Goal: Find specific page/section: Find specific page/section

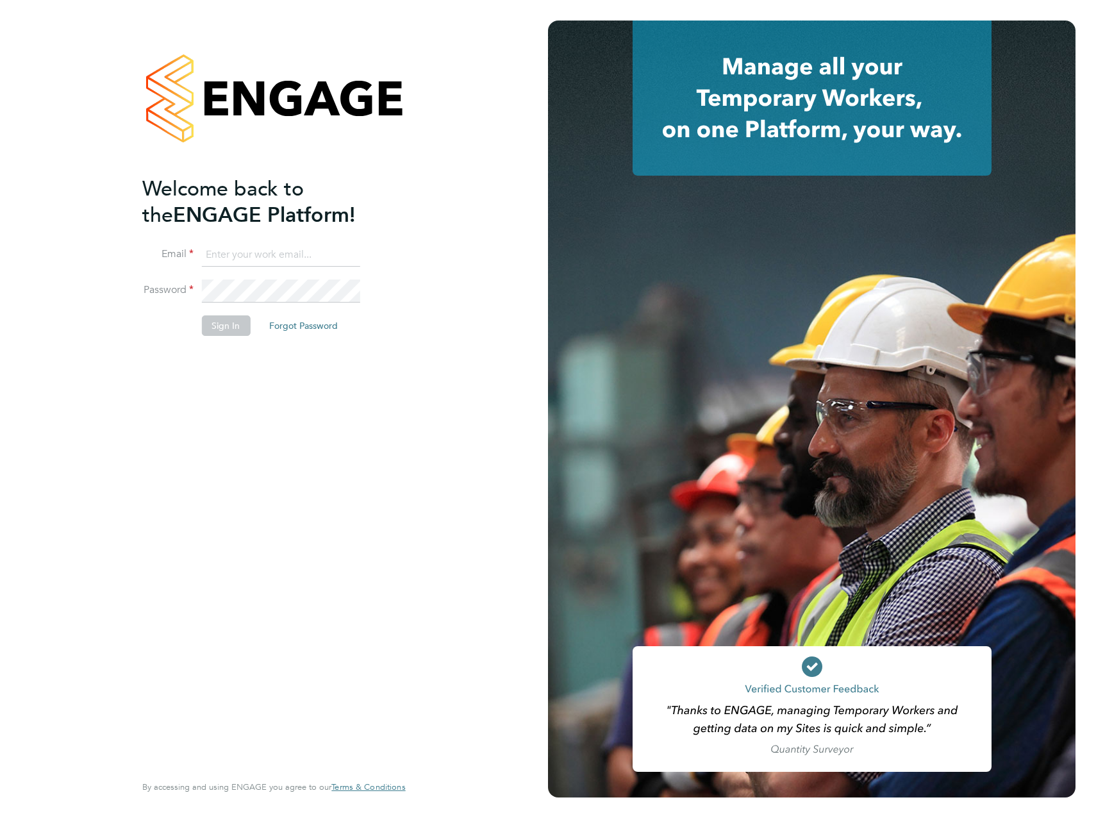
type input "[PERSON_NAME][EMAIL_ADDRESS][PERSON_NAME][DOMAIN_NAME]"
click at [315, 421] on div "Welcome back to the ENGAGE Platform! Email [PERSON_NAME][EMAIL_ADDRESS][PERSON_…" at bounding box center [267, 473] width 250 height 595
click at [221, 321] on button "Sign In" at bounding box center [225, 325] width 49 height 21
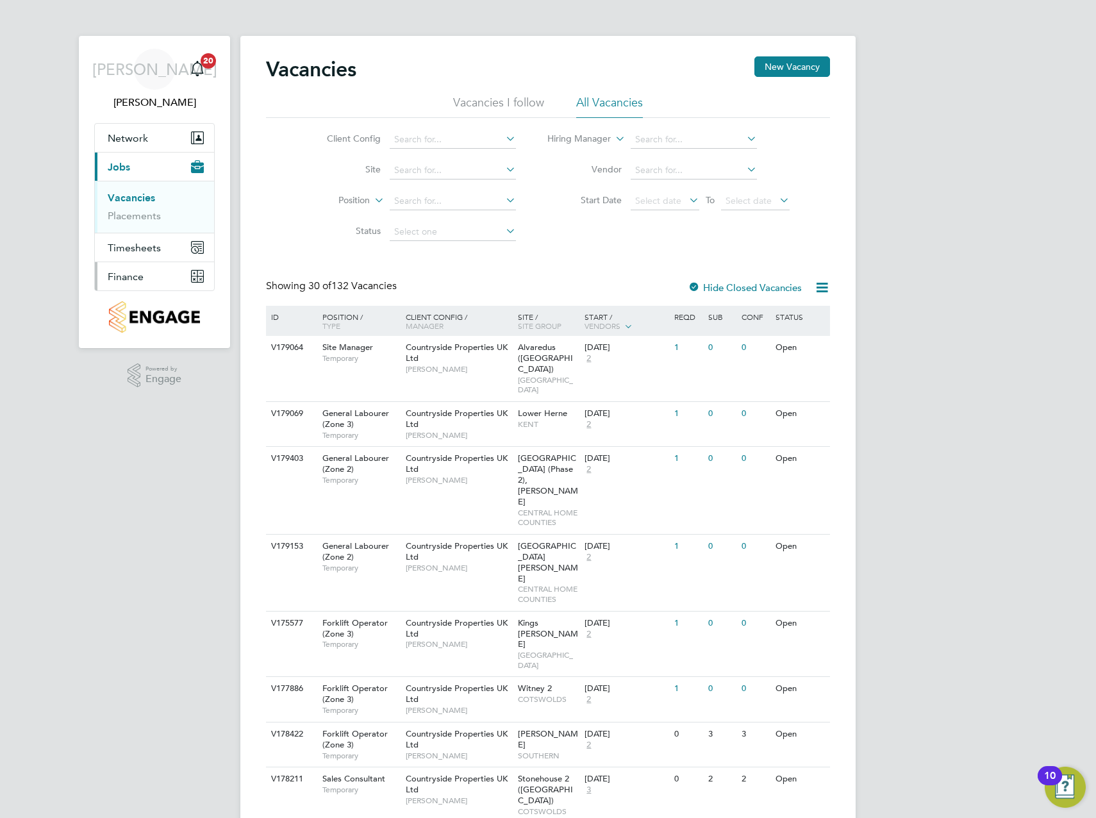
click at [130, 278] on span "Finance" at bounding box center [126, 277] width 36 height 12
click at [141, 255] on link "Invoices & Credit Notes" at bounding box center [148, 261] width 80 height 25
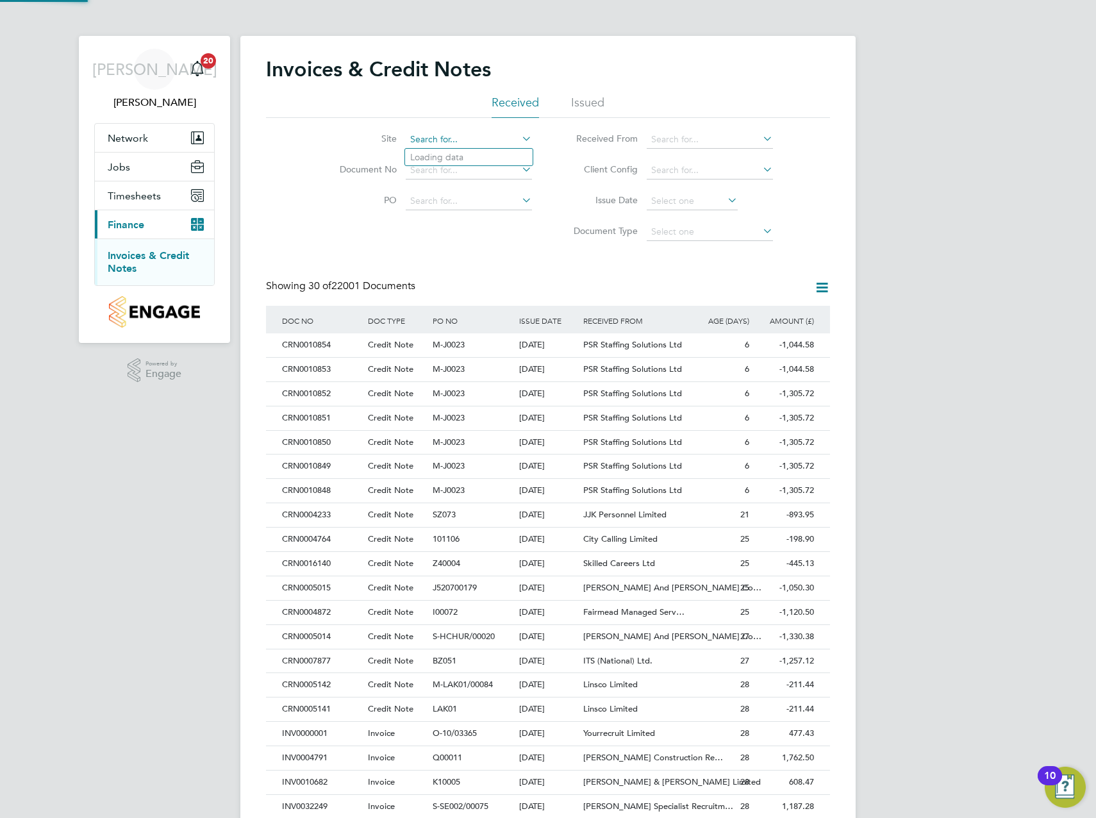
click at [468, 142] on input at bounding box center [469, 140] width 126 height 18
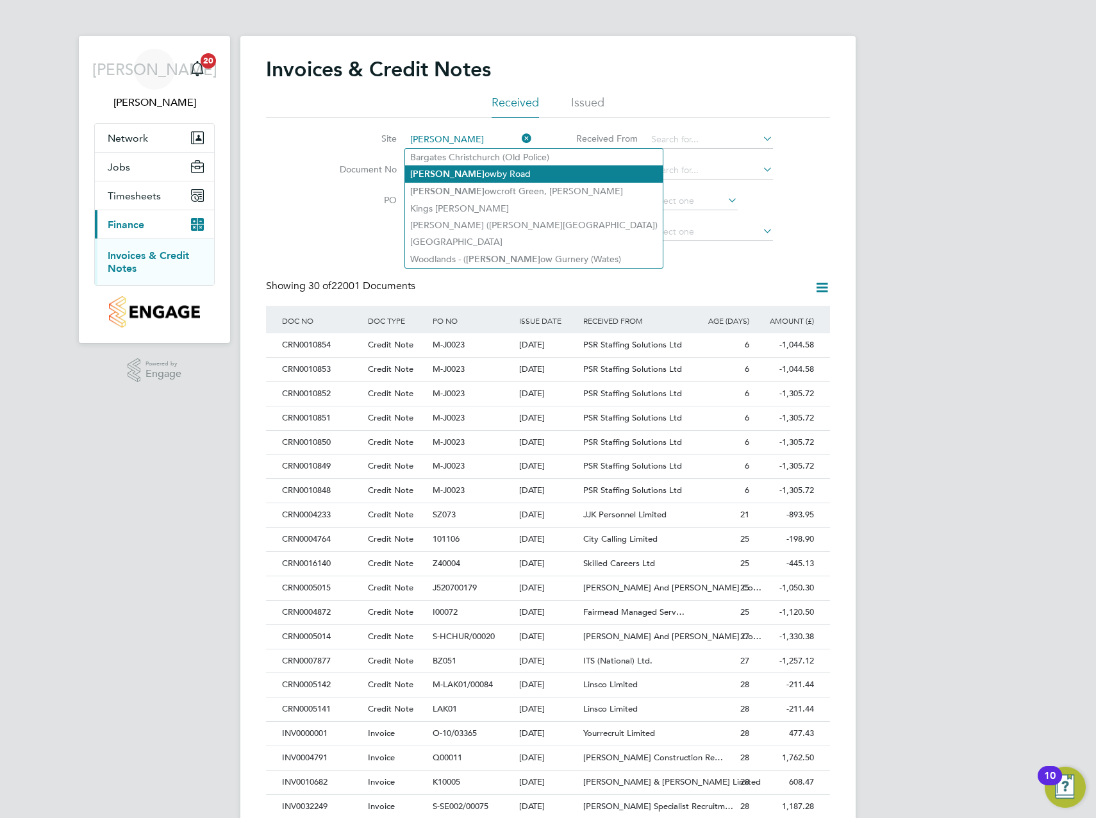
drag, startPoint x: 446, startPoint y: 168, endPoint x: 454, endPoint y: 176, distance: 10.9
click at [447, 167] on li "Barr owby Road" at bounding box center [534, 173] width 258 height 17
type input "Barrowby Road"
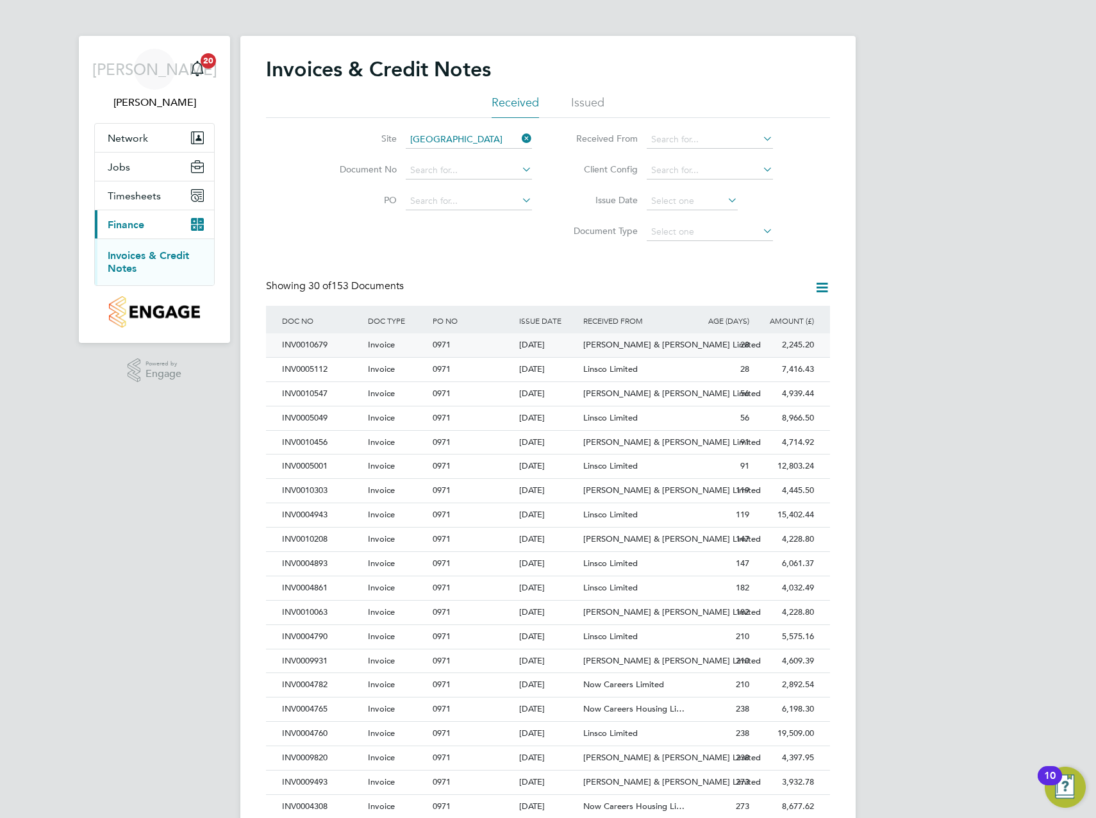
click at [297, 344] on div "INV0010679" at bounding box center [322, 345] width 86 height 24
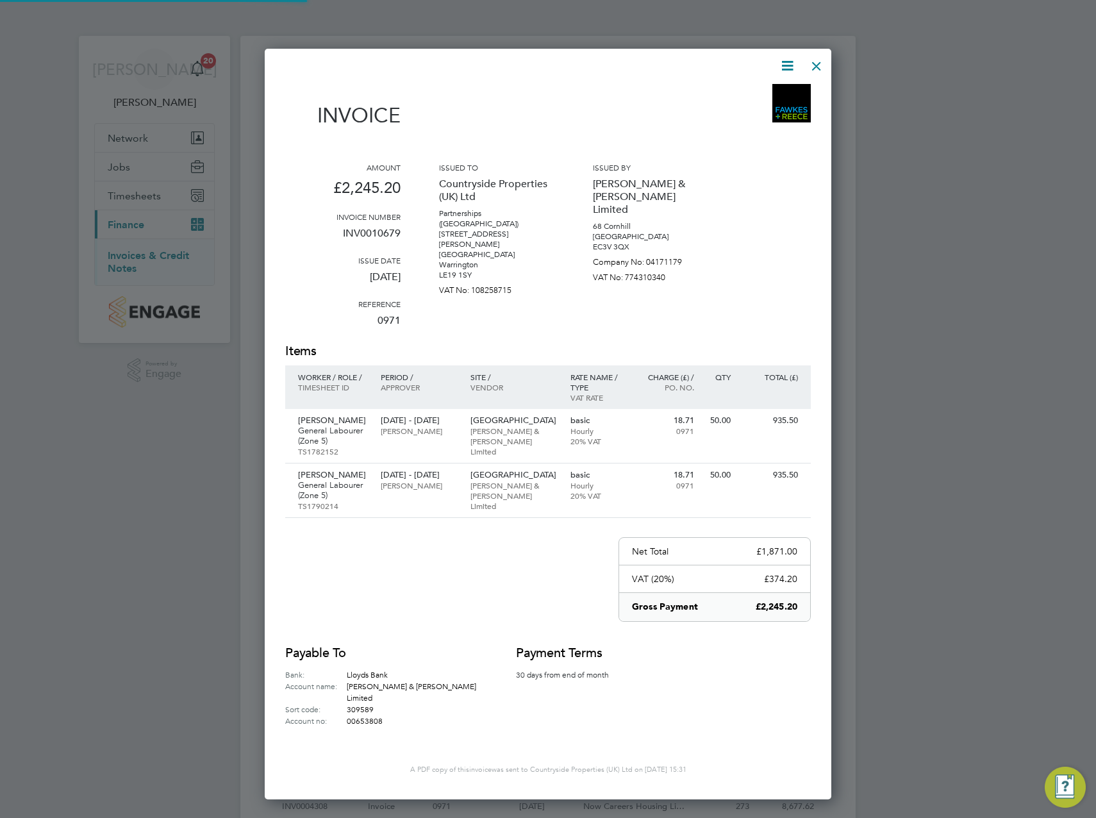
scroll to position [737, 567]
click at [819, 65] on div at bounding box center [816, 62] width 23 height 23
